Goal: Find specific page/section: Find specific page/section

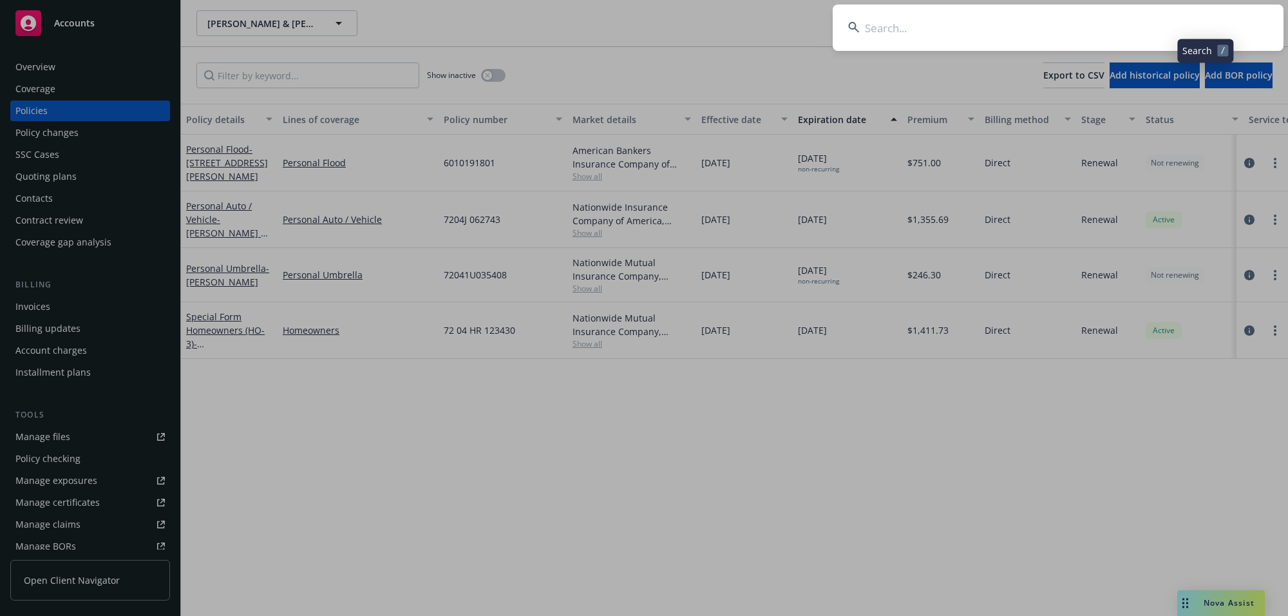
type input "[PERSON_NAME] [PERSON_NAME] and [PERSON_NAME]"
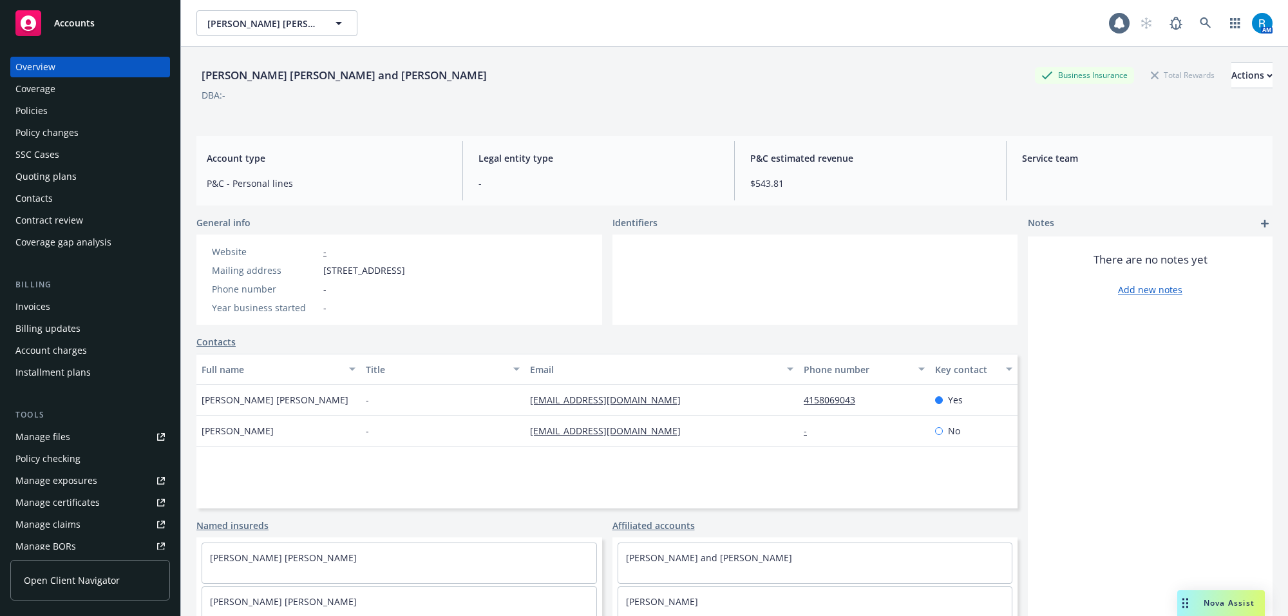
click at [69, 110] on div "Policies" at bounding box center [89, 110] width 149 height 21
